Goal: Task Accomplishment & Management: Manage account settings

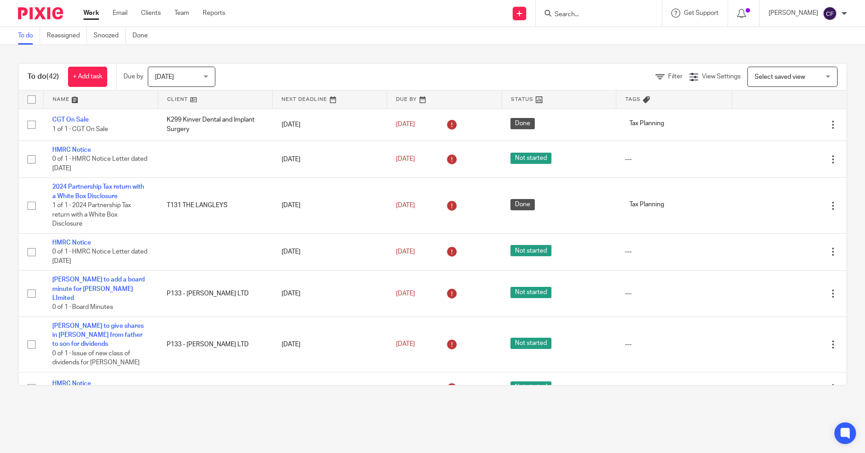
click at [579, 13] on input "Search" at bounding box center [594, 15] width 81 height 8
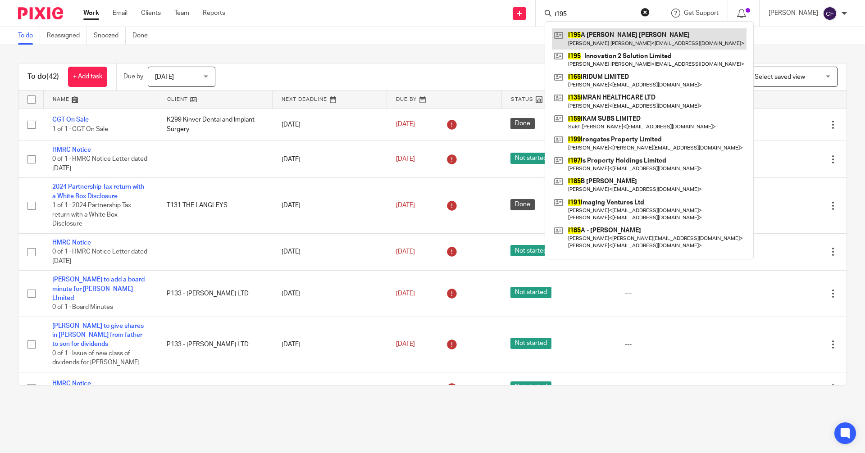
type input "i195"
click at [615, 42] on link at bounding box center [649, 38] width 195 height 21
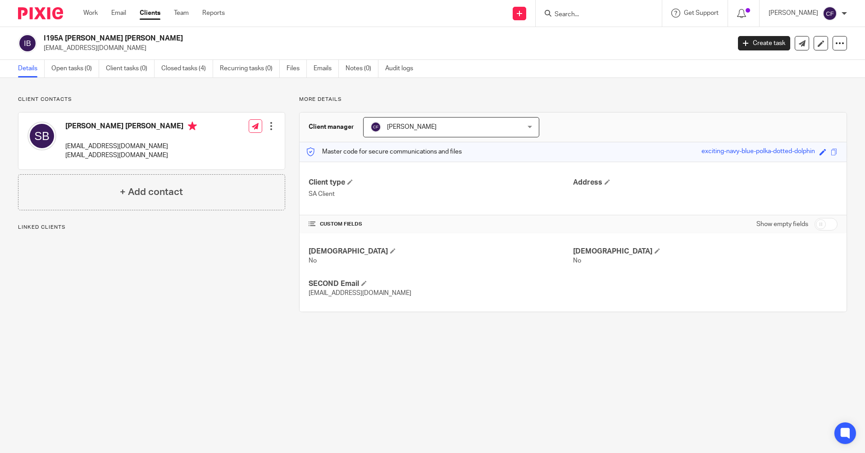
click at [271, 126] on div at bounding box center [271, 126] width 9 height 9
click at [212, 146] on link "Edit contact" at bounding box center [229, 146] width 86 height 13
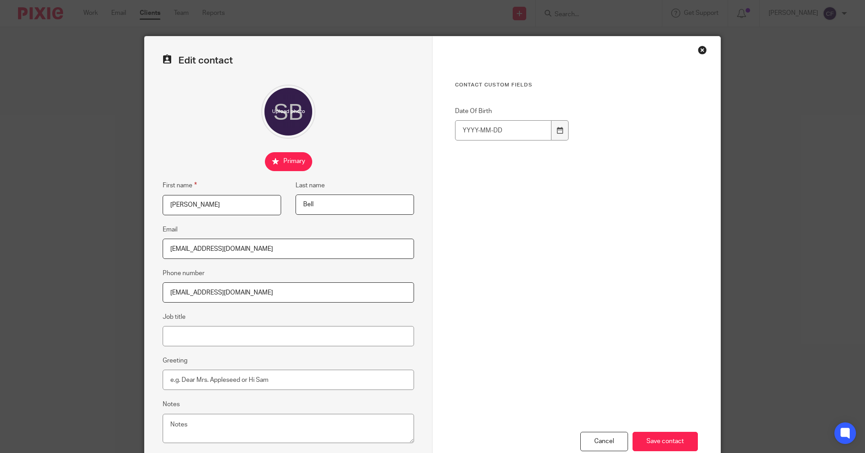
drag, startPoint x: 273, startPoint y: 292, endPoint x: 111, endPoint y: 296, distance: 161.4
click at [111, 296] on div "Edit contact First name [PERSON_NAME] Last name [PERSON_NAME] Email [EMAIL_ADDR…" at bounding box center [432, 226] width 865 height 453
drag, startPoint x: 274, startPoint y: 247, endPoint x: 32, endPoint y: 252, distance: 241.6
click at [32, 252] on div "Edit contact First name [PERSON_NAME] Last name [PERSON_NAME] Email [EMAIL_ADDR…" at bounding box center [432, 226] width 865 height 453
paste input "[EMAIL_ADDRESS]"
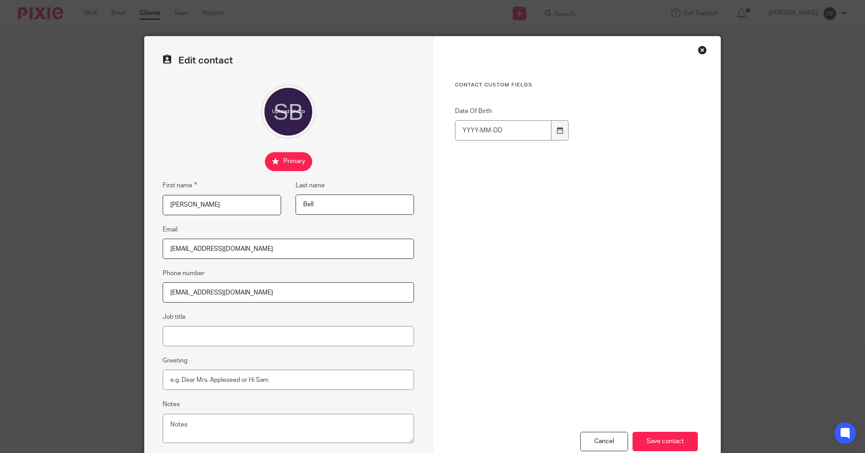
type input "[EMAIL_ADDRESS][DOMAIN_NAME]"
drag, startPoint x: 264, startPoint y: 292, endPoint x: 38, endPoint y: 285, distance: 226.7
click at [38, 285] on div "Edit contact First name [PERSON_NAME] Last name [PERSON_NAME] Email [EMAIL_ADDR…" at bounding box center [432, 226] width 865 height 453
click at [651, 439] on input "Save contact" at bounding box center [665, 441] width 65 height 19
